Goal: Task Accomplishment & Management: Manage account settings

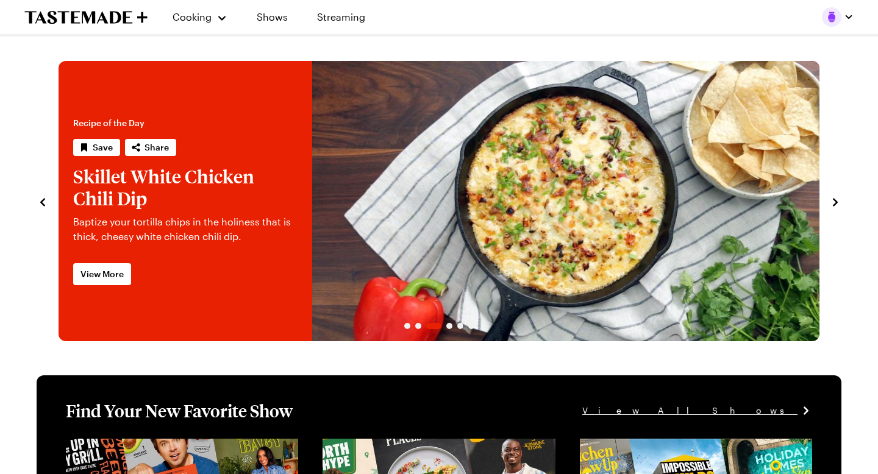
click at [43, 200] on icon "navigate to previous item" at bounding box center [42, 202] width 5 height 8
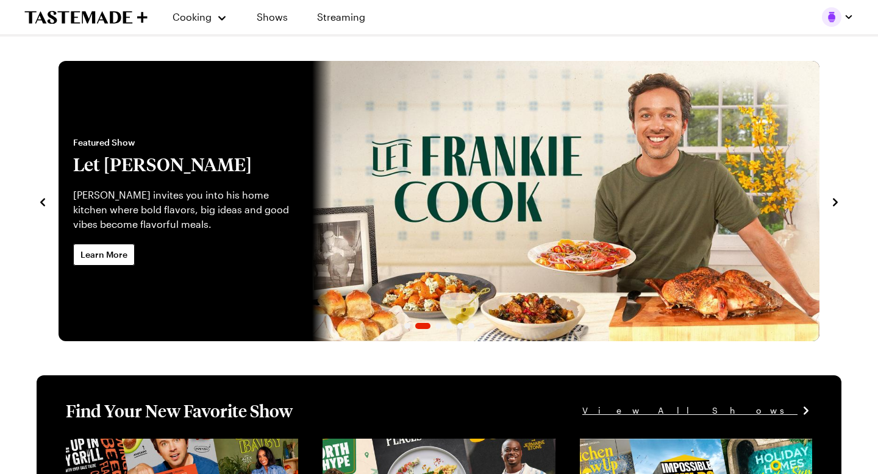
click at [43, 200] on icon "navigate to previous item" at bounding box center [42, 202] width 5 height 8
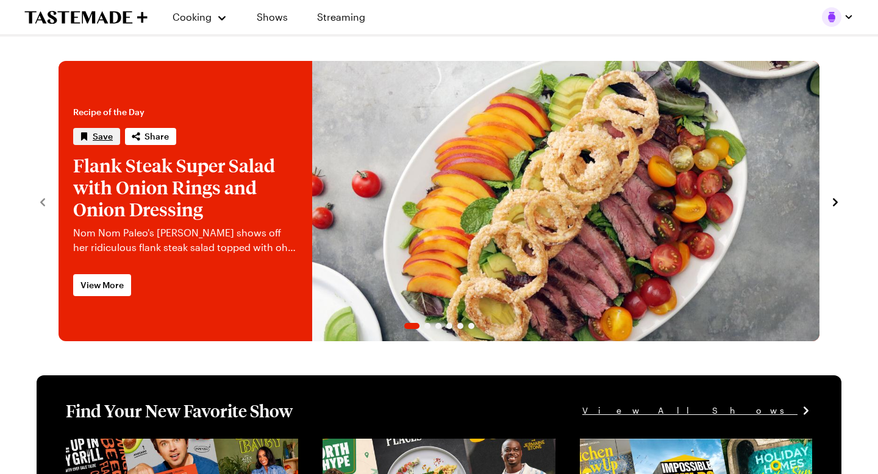
click at [104, 135] on span "Save" at bounding box center [103, 136] width 20 height 12
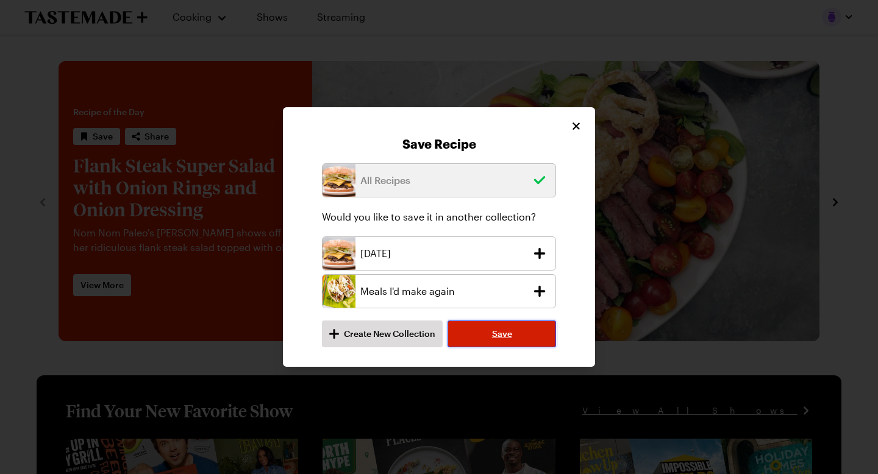
click at [509, 336] on span "Save" at bounding box center [502, 334] width 20 height 12
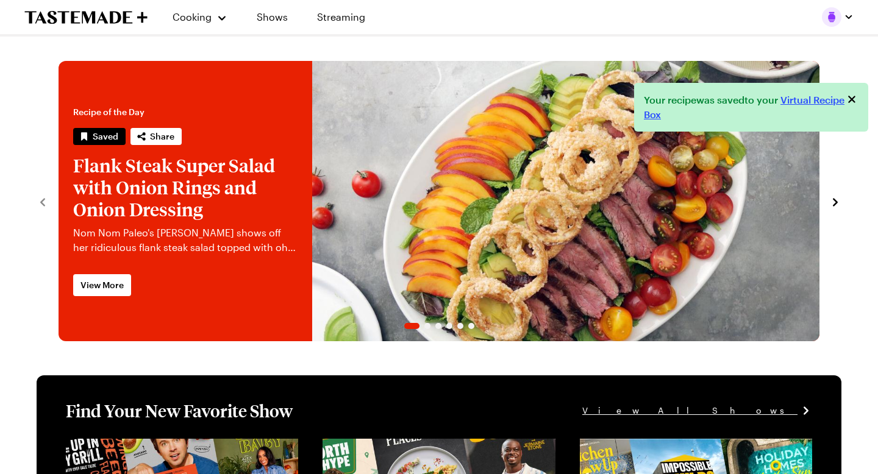
click at [835, 20] on img "button" at bounding box center [831, 17] width 20 height 20
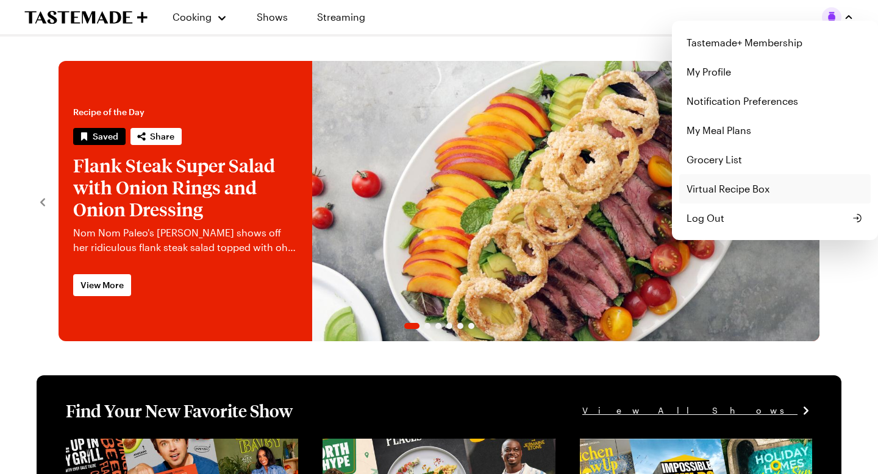
click at [720, 190] on link "Virtual Recipe Box" at bounding box center [774, 188] width 191 height 29
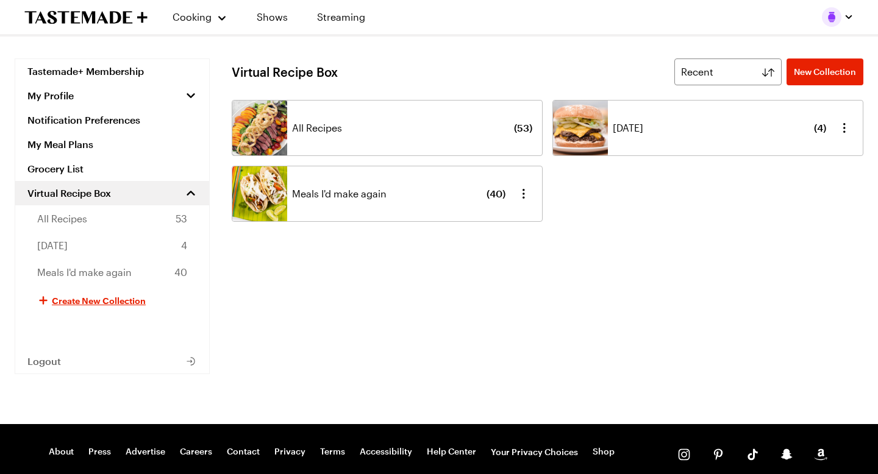
click at [397, 138] on div "All Recipes ( 53 )" at bounding box center [412, 128] width 240 height 55
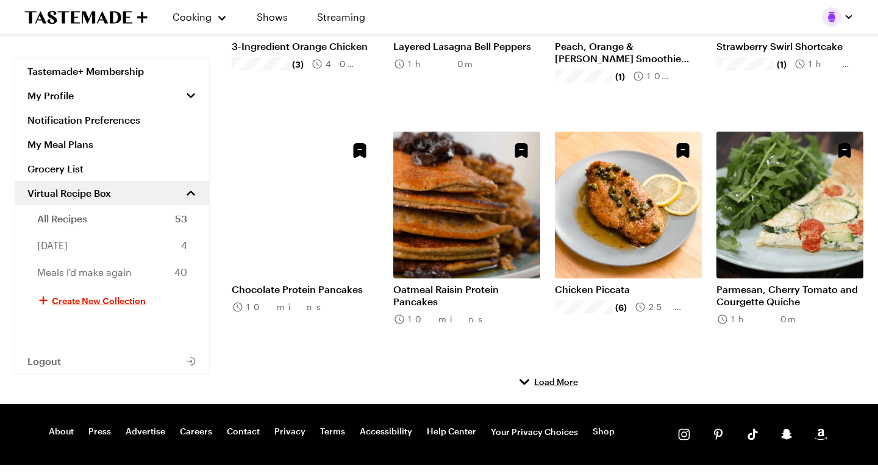
scroll to position [556, 0]
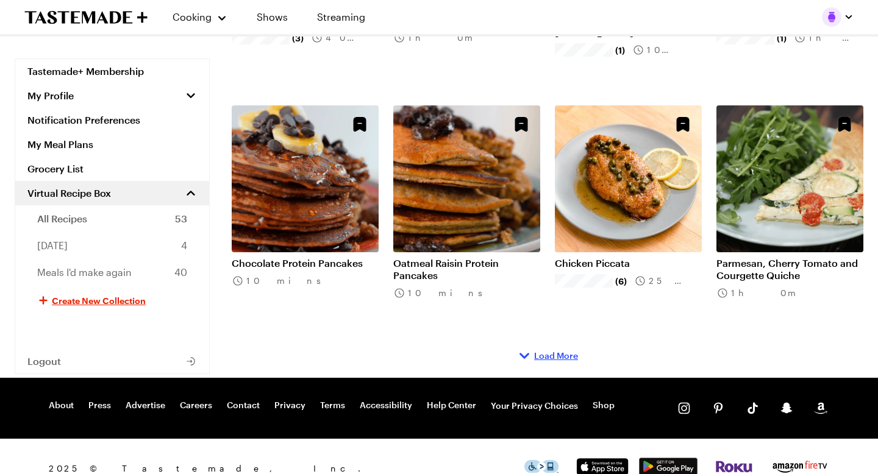
click at [547, 350] on span "Load More" at bounding box center [556, 356] width 44 height 12
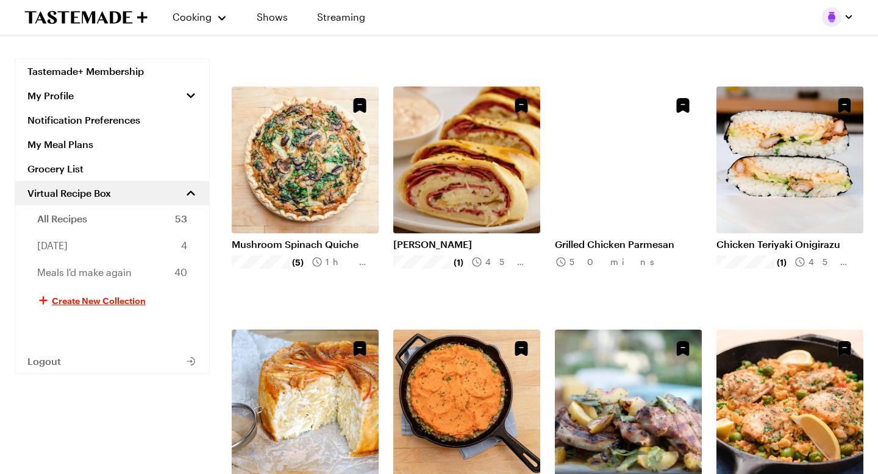
scroll to position [1271, 0]
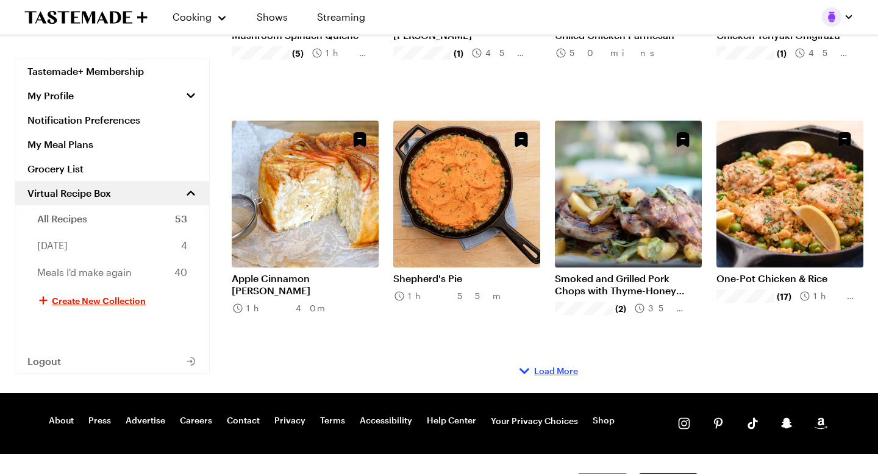
click at [556, 365] on span "Load More" at bounding box center [556, 371] width 44 height 12
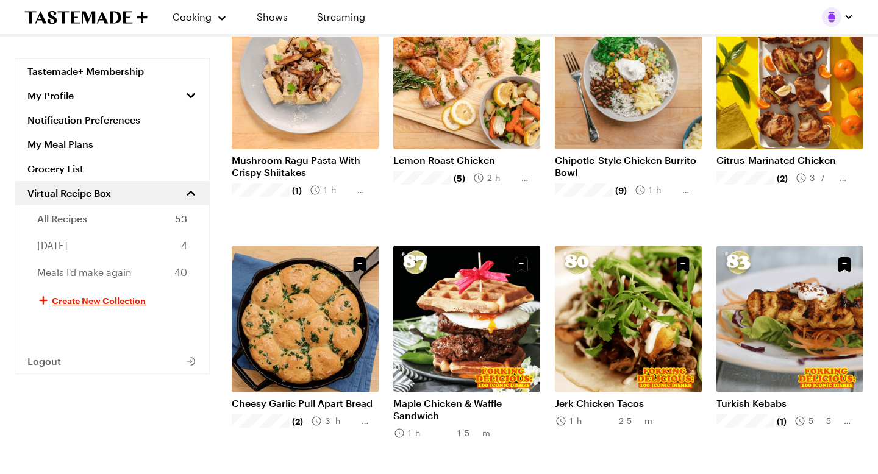
scroll to position [2015, 0]
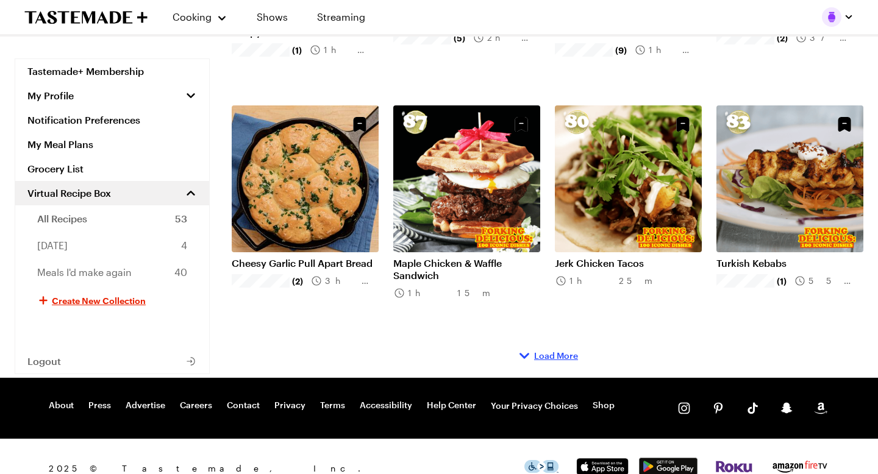
click at [551, 350] on span "Load More" at bounding box center [556, 356] width 44 height 12
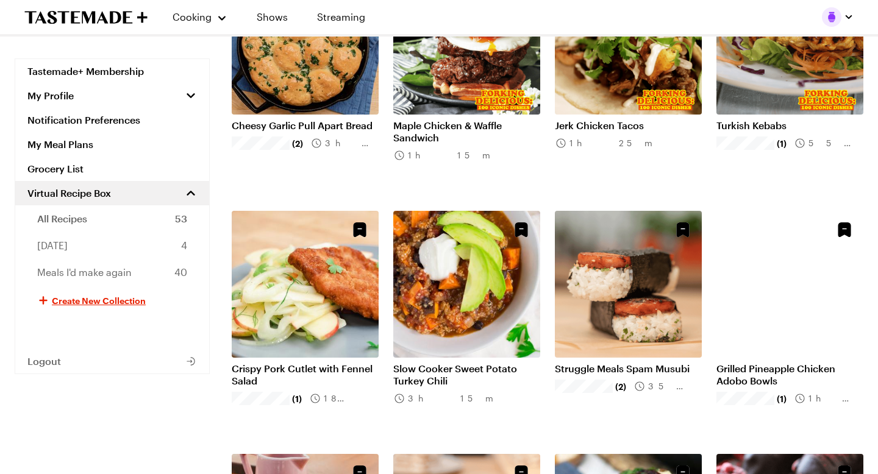
scroll to position [2152, 0]
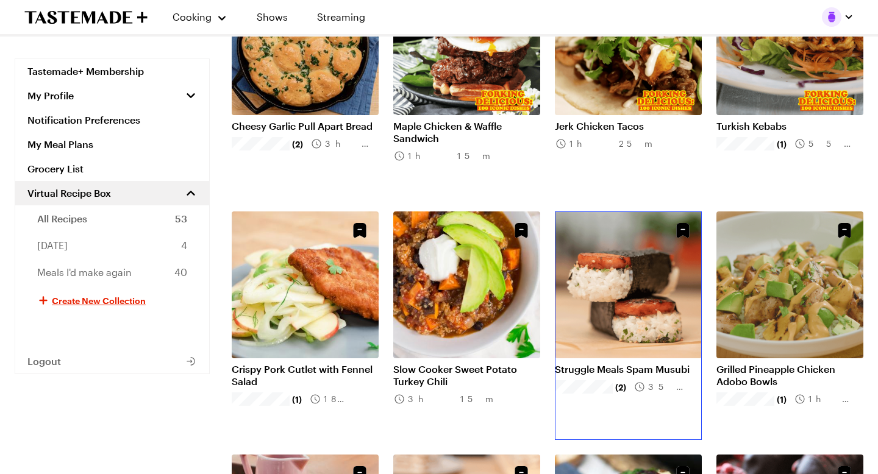
click at [618, 363] on link "Struggle Meals Spam Musubi" at bounding box center [628, 369] width 147 height 12
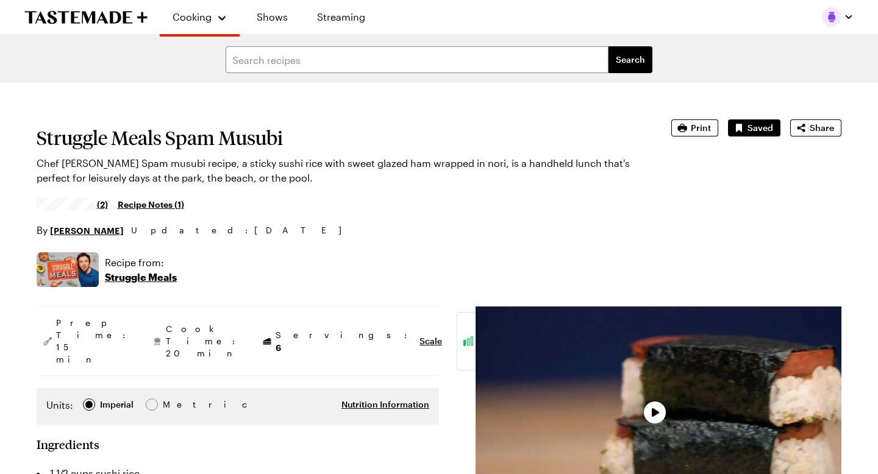
type textarea "x"
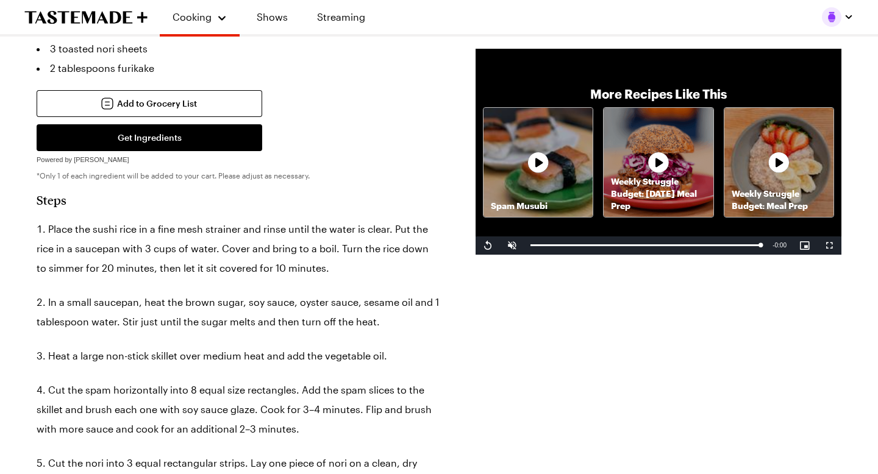
scroll to position [561, 0]
